Goal: Information Seeking & Learning: Learn about a topic

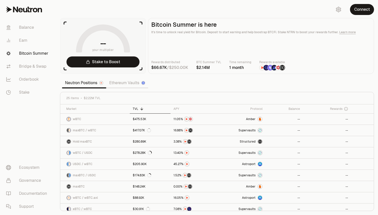
click at [125, 82] on link "Ethereum Vaults" at bounding box center [127, 83] width 42 height 10
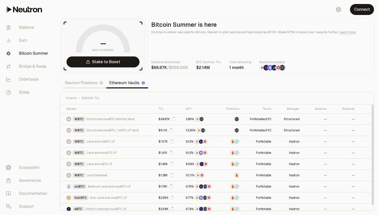
click at [82, 83] on link "Neutron Positions" at bounding box center [84, 83] width 44 height 10
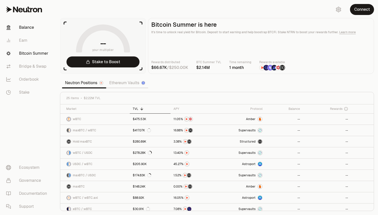
click at [27, 24] on link "Balance" at bounding box center [28, 27] width 52 height 13
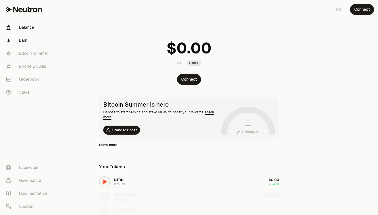
click at [23, 40] on link "Earn" at bounding box center [28, 40] width 52 height 13
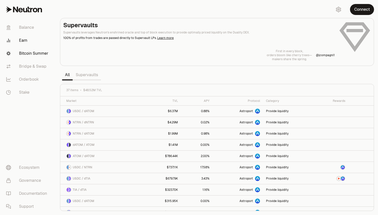
click at [28, 49] on link "Bitcoin Summer" at bounding box center [28, 53] width 52 height 13
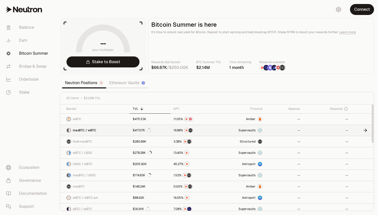
click at [329, 130] on link "--" at bounding box center [327, 130] width 48 height 11
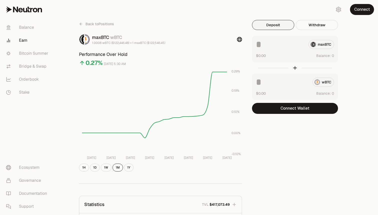
click at [82, 25] on icon at bounding box center [81, 24] width 4 height 4
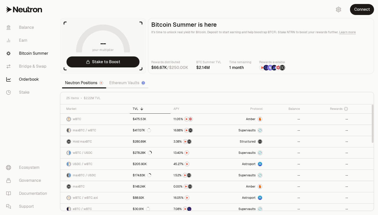
click at [22, 77] on link "Orderbook" at bounding box center [28, 79] width 52 height 13
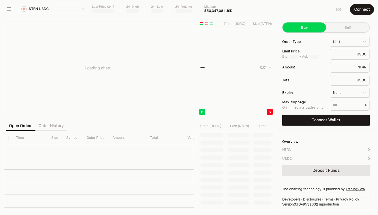
type input "********"
